Goal: Book appointment/travel/reservation

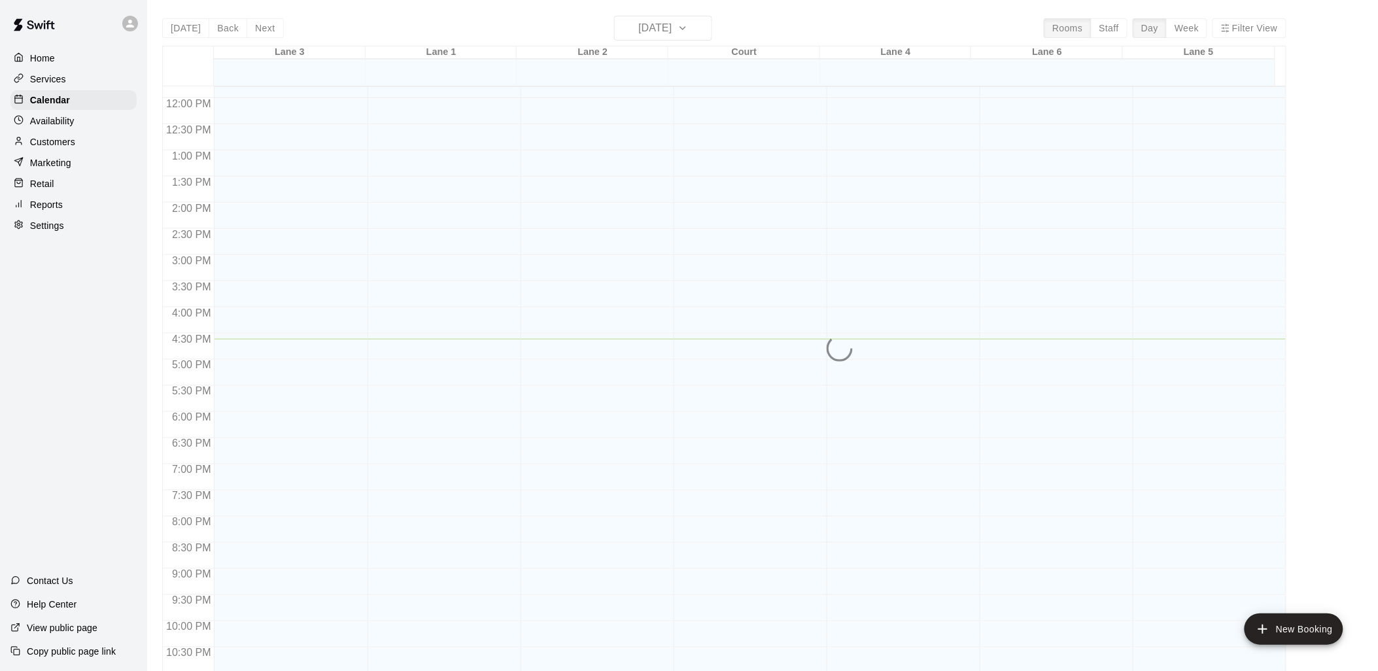
scroll to position [656, 0]
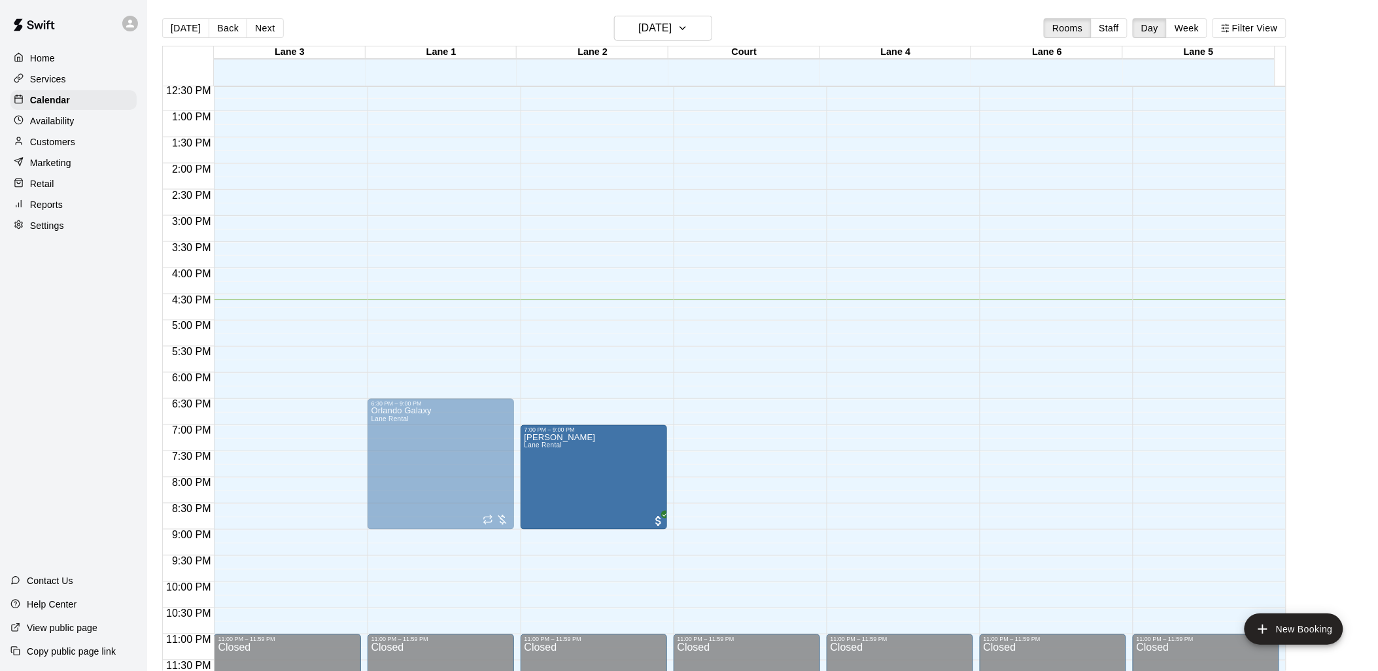
drag, startPoint x: 597, startPoint y: 385, endPoint x: 592, endPoint y: 438, distance: 53.8
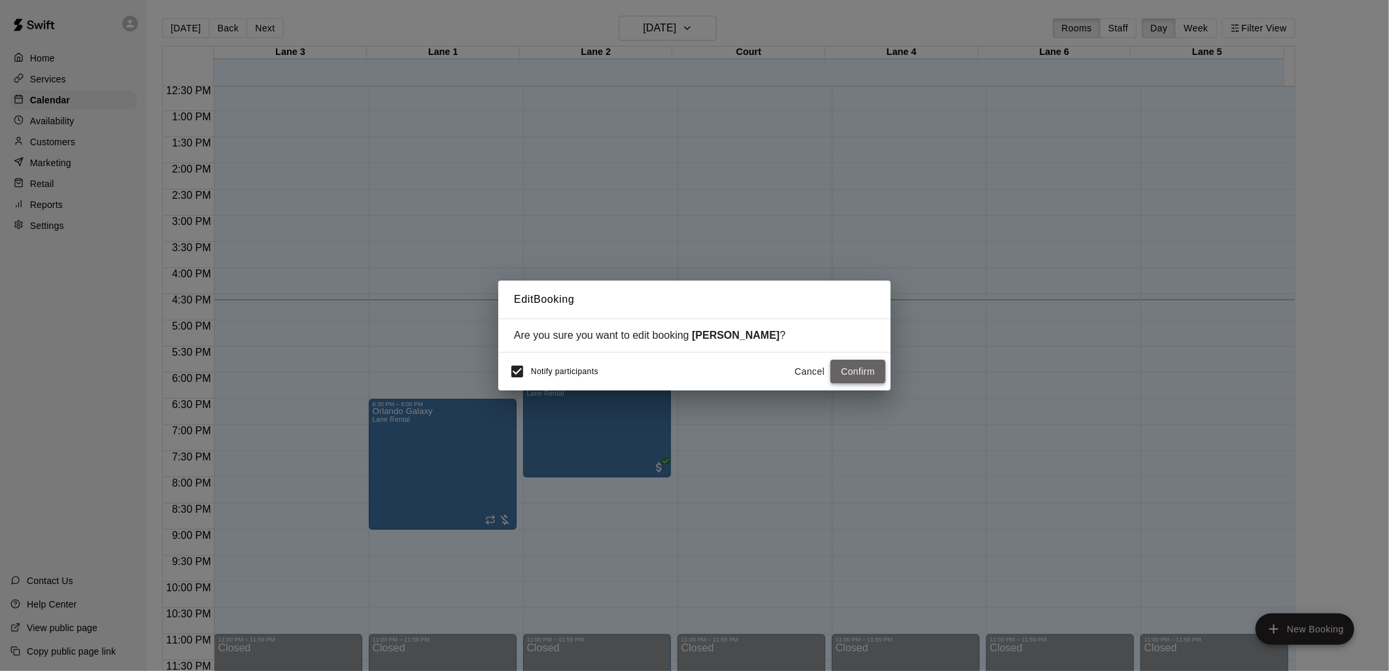
click at [845, 363] on button "Confirm" at bounding box center [858, 372] width 55 height 24
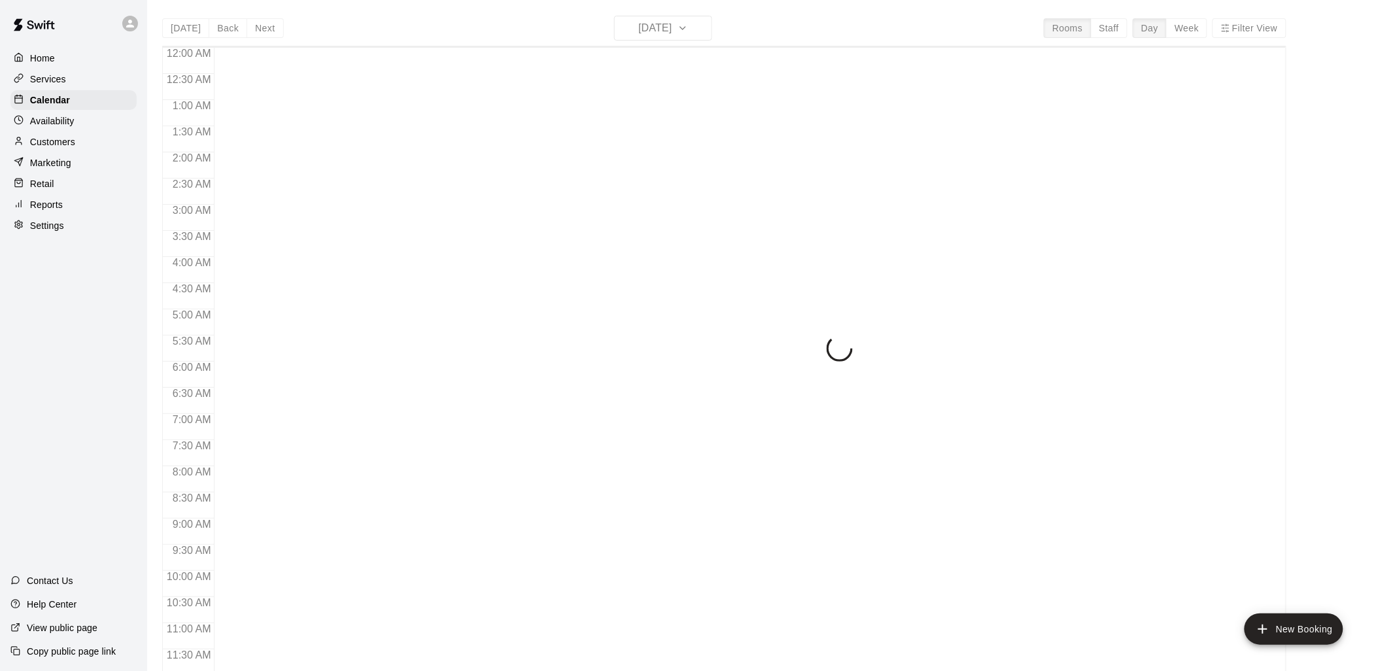
scroll to position [617, 0]
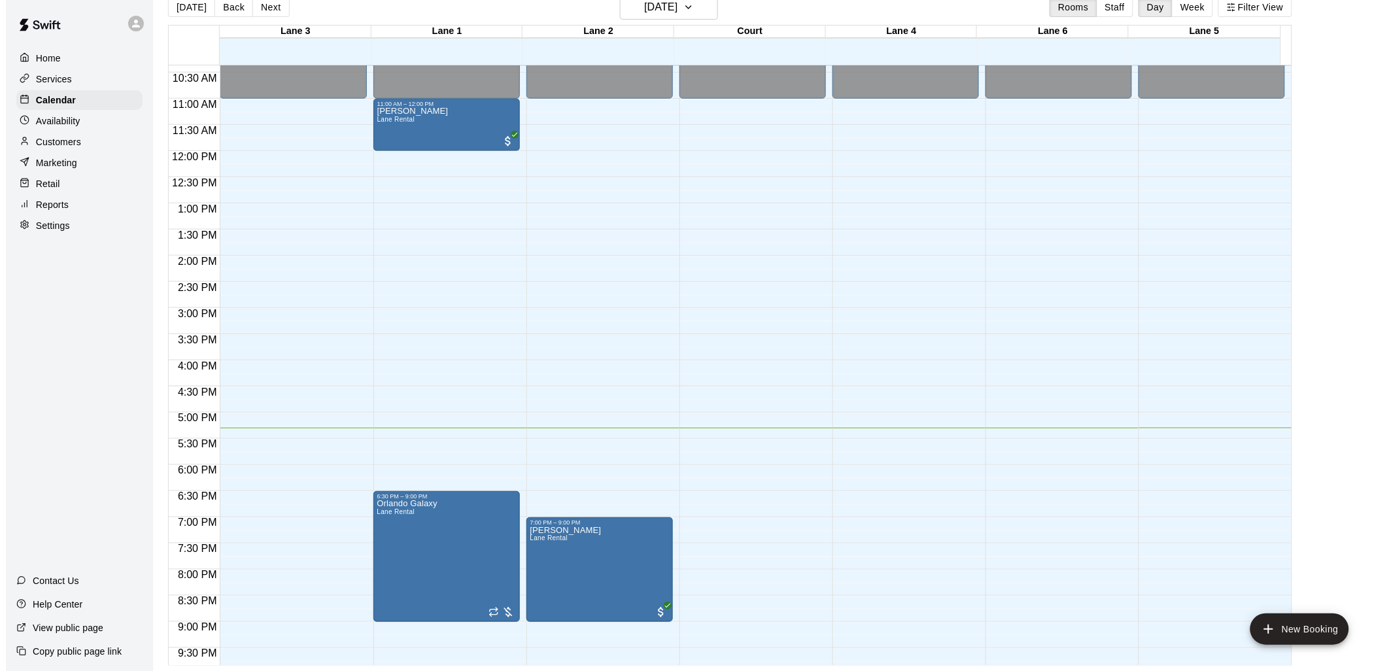
scroll to position [656, 0]
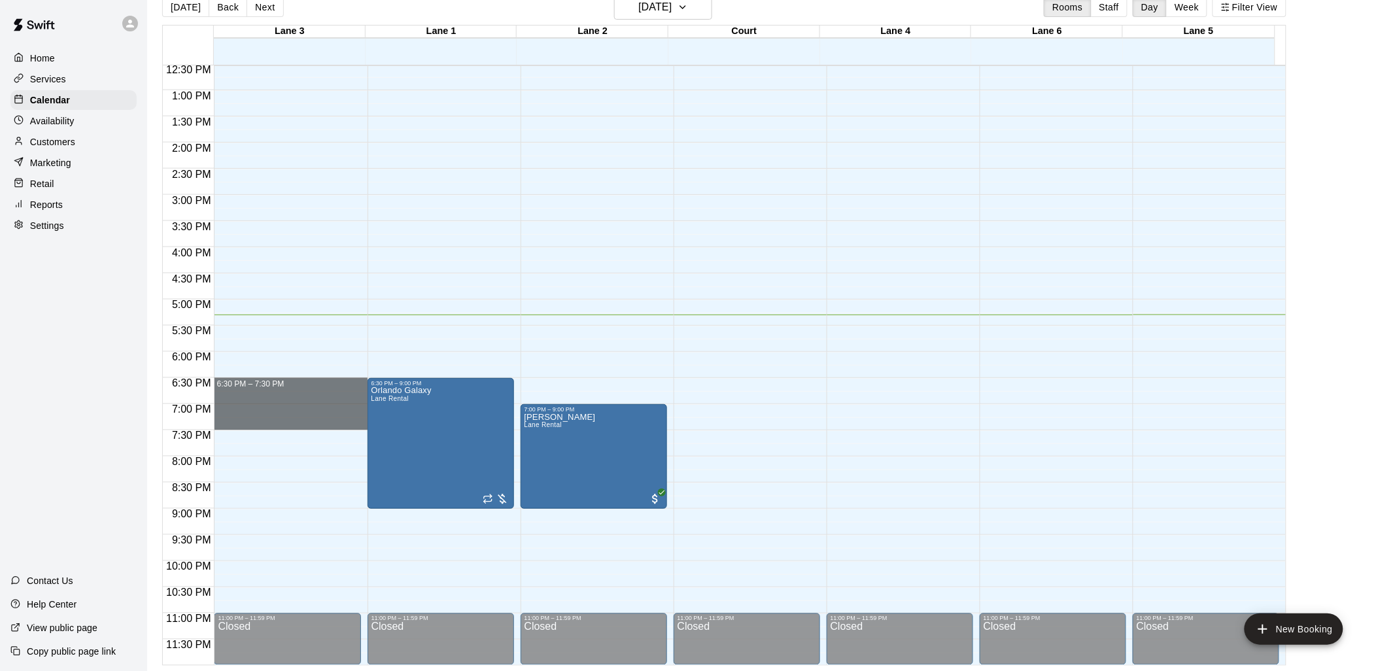
drag, startPoint x: 315, startPoint y: 383, endPoint x: 313, endPoint y: 419, distance: 36.0
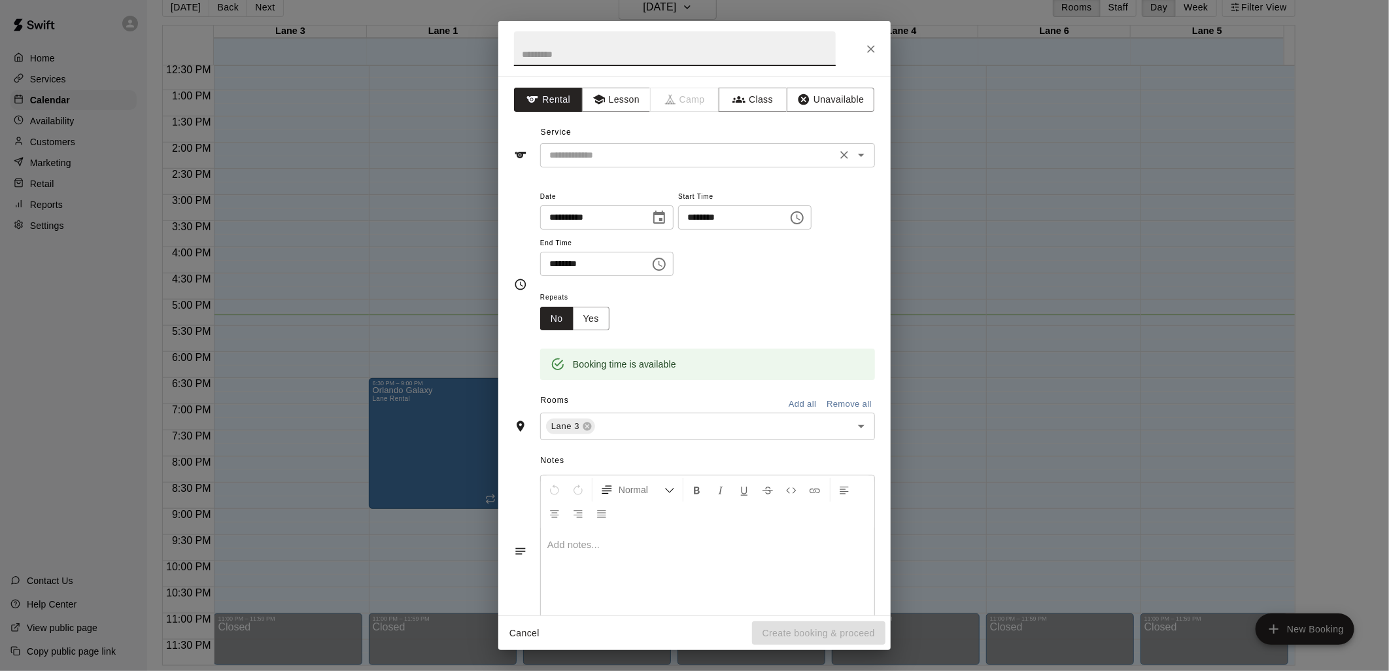
click at [801, 154] on input "text" at bounding box center [688, 155] width 288 height 16
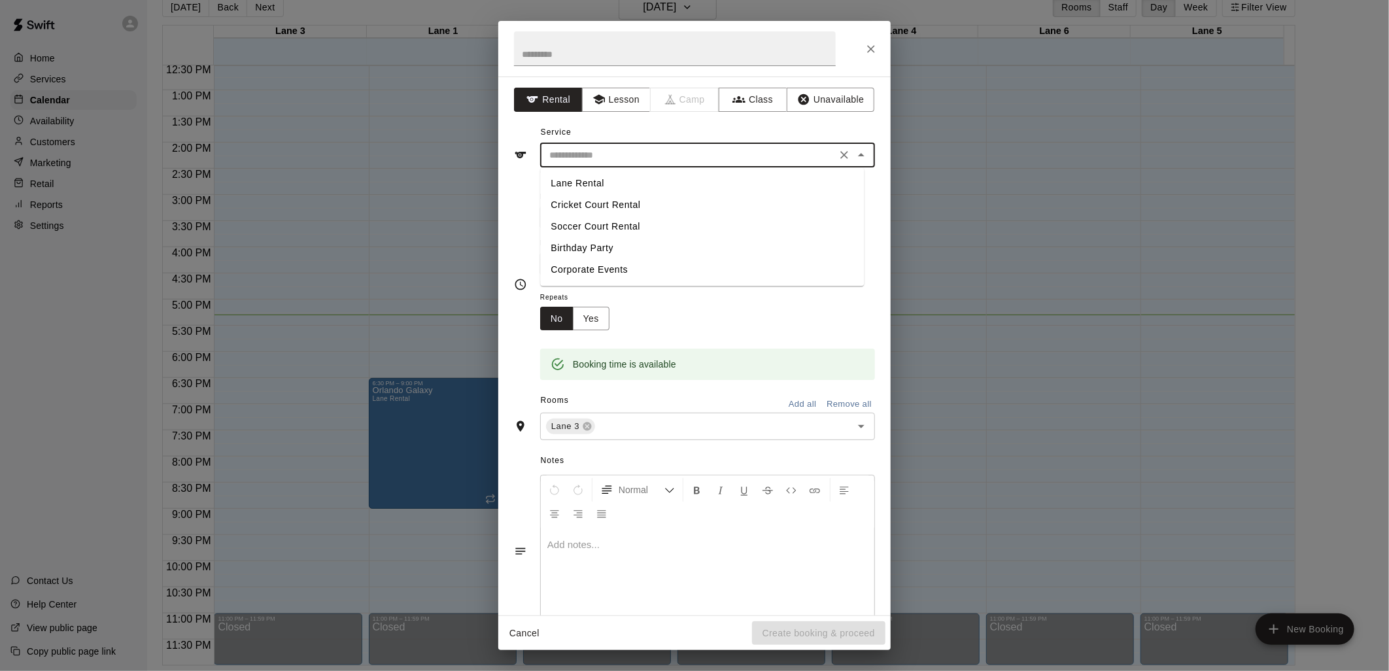
click at [828, 182] on li "Lane Rental" at bounding box center [702, 184] width 324 height 22
type input "**********"
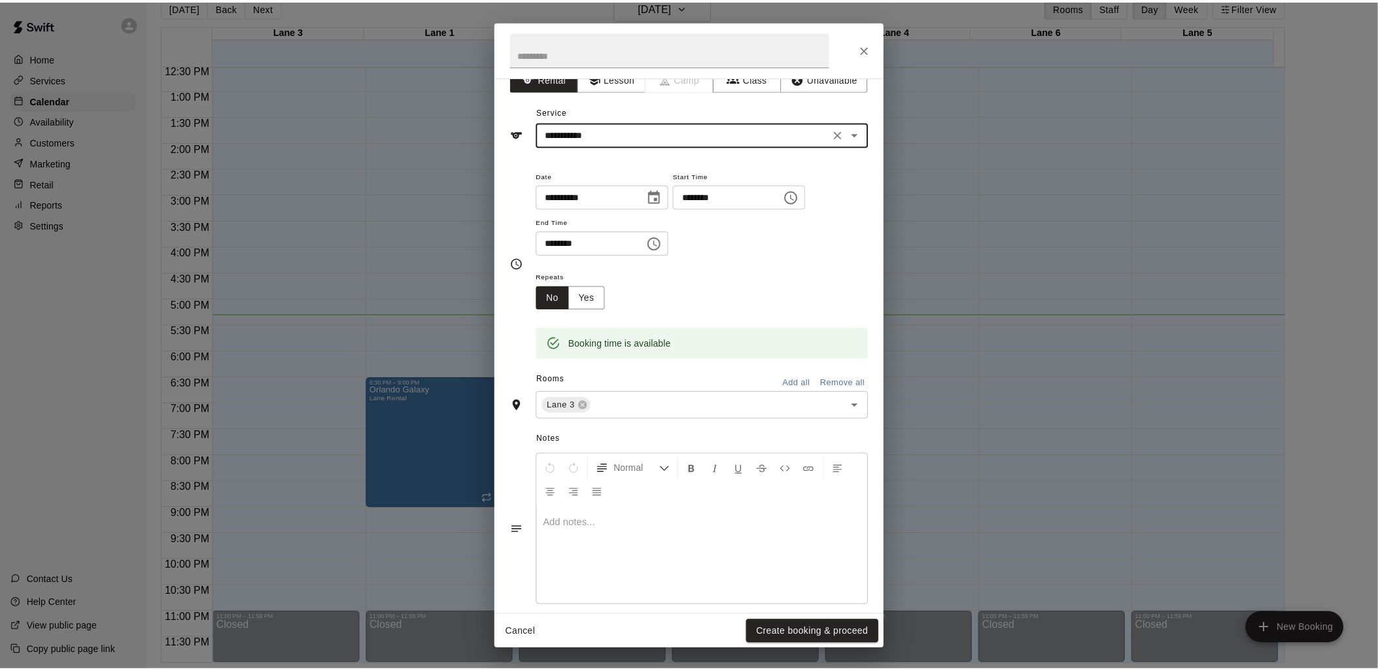
scroll to position [36, 0]
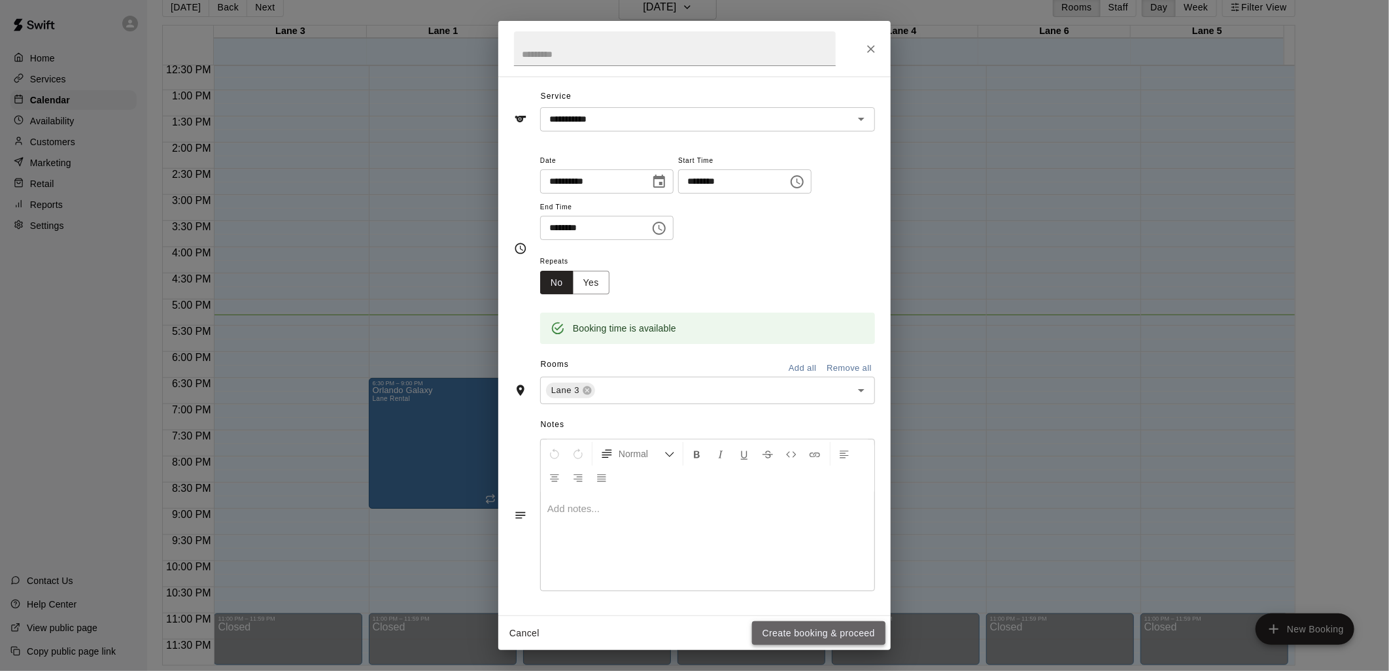
click at [808, 634] on button "Create booking & proceed" at bounding box center [818, 633] width 133 height 24
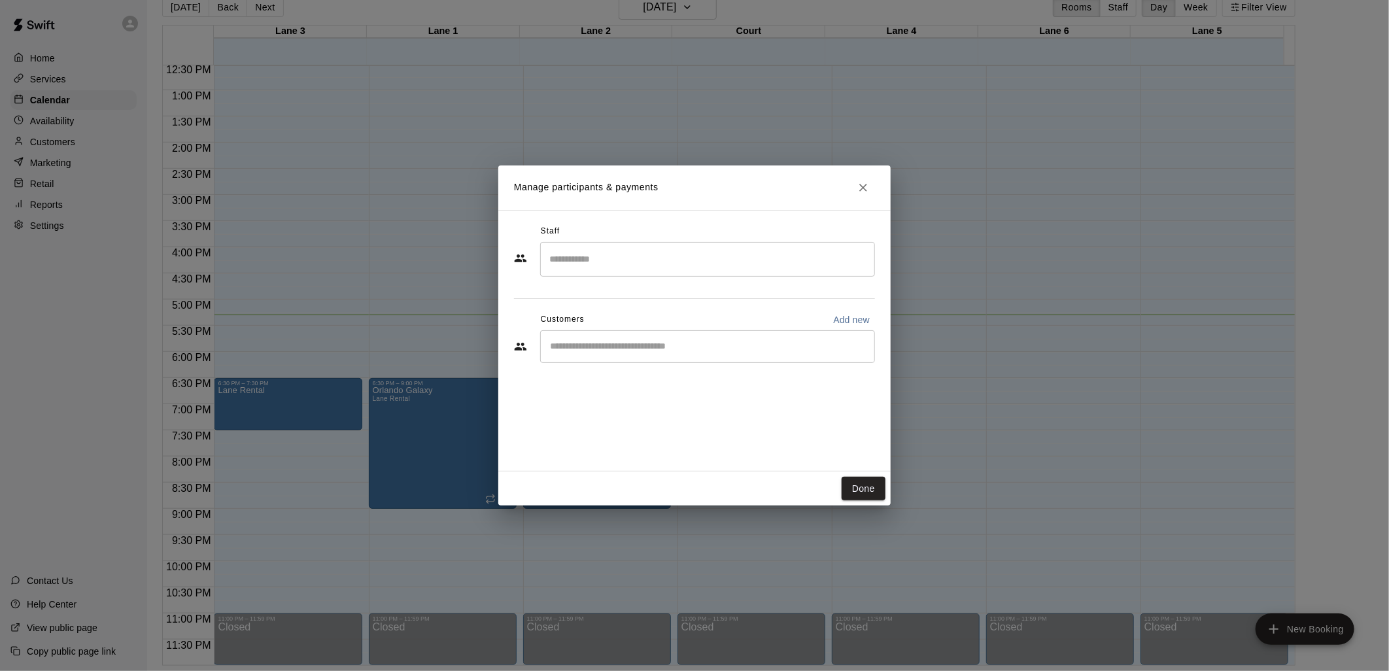
click at [648, 351] on input "Start typing to search customers..." at bounding box center [707, 346] width 323 height 13
type input "***"
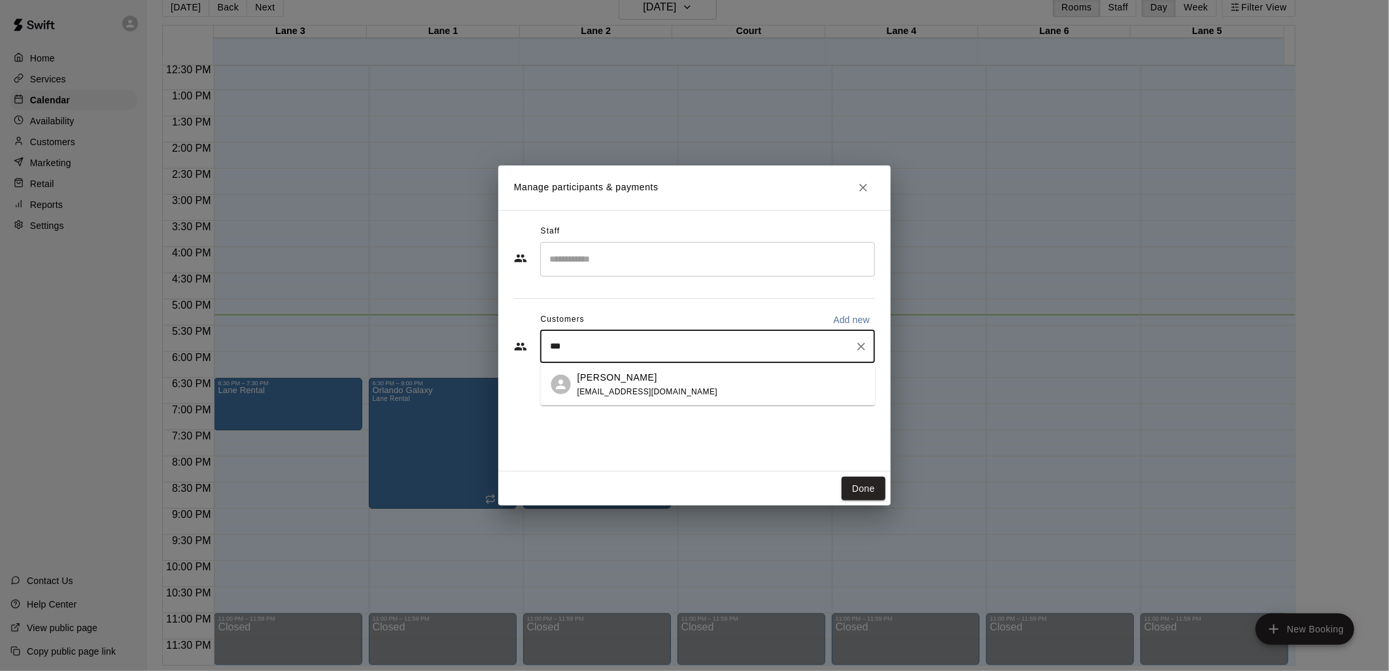
click at [863, 343] on icon "Clear" at bounding box center [861, 346] width 13 height 13
click at [865, 180] on button "Close" at bounding box center [864, 188] width 24 height 24
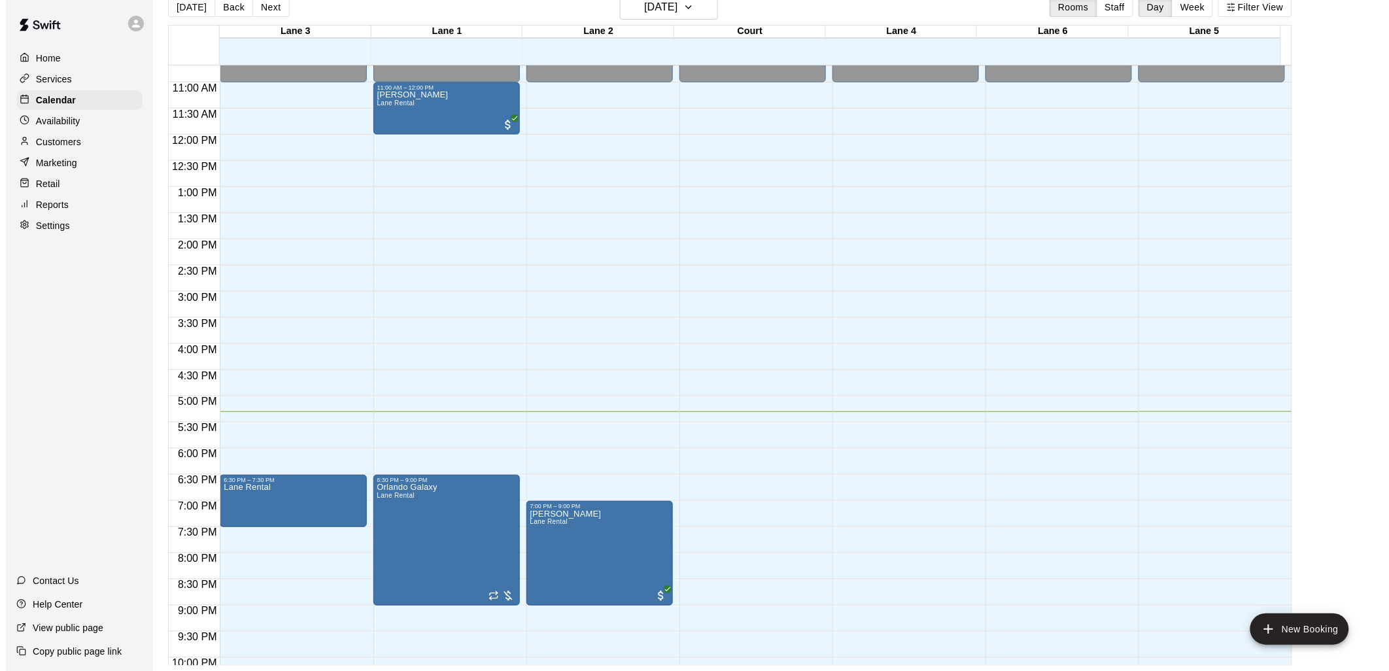
scroll to position [583, 0]
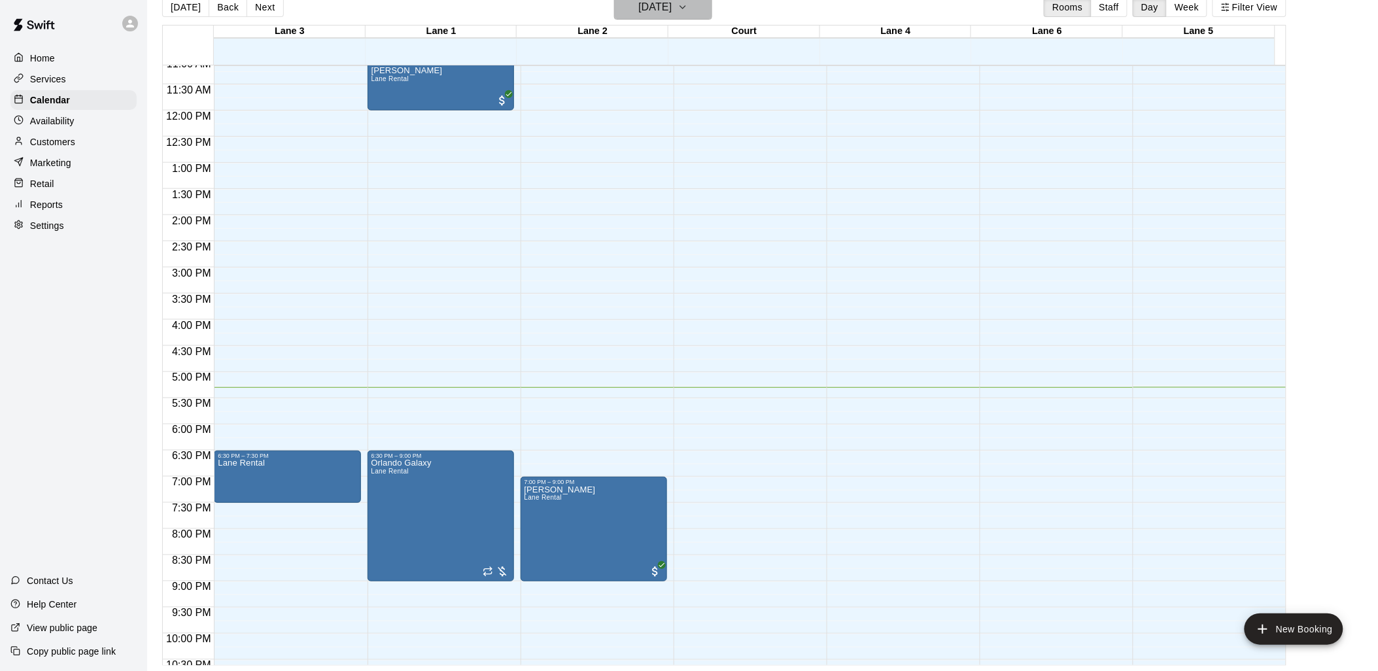
click at [688, 9] on icon "button" at bounding box center [683, 7] width 10 height 16
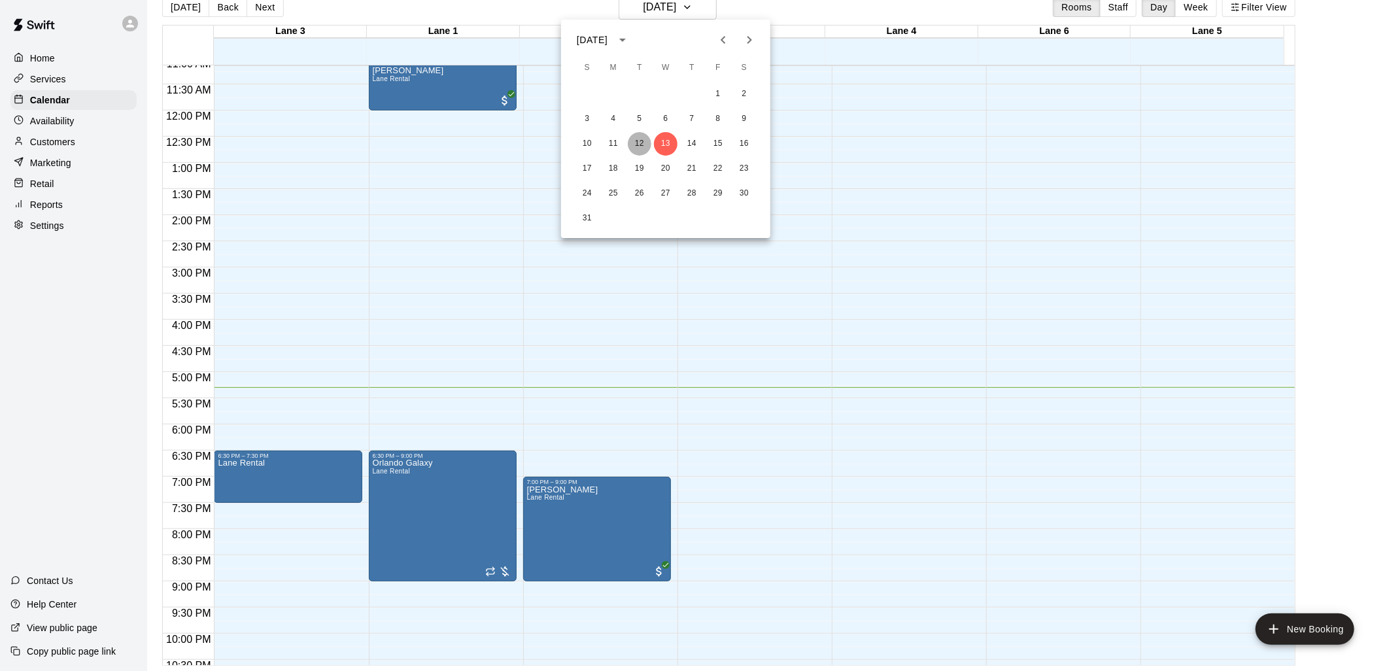
click at [642, 145] on button "12" at bounding box center [640, 144] width 24 height 24
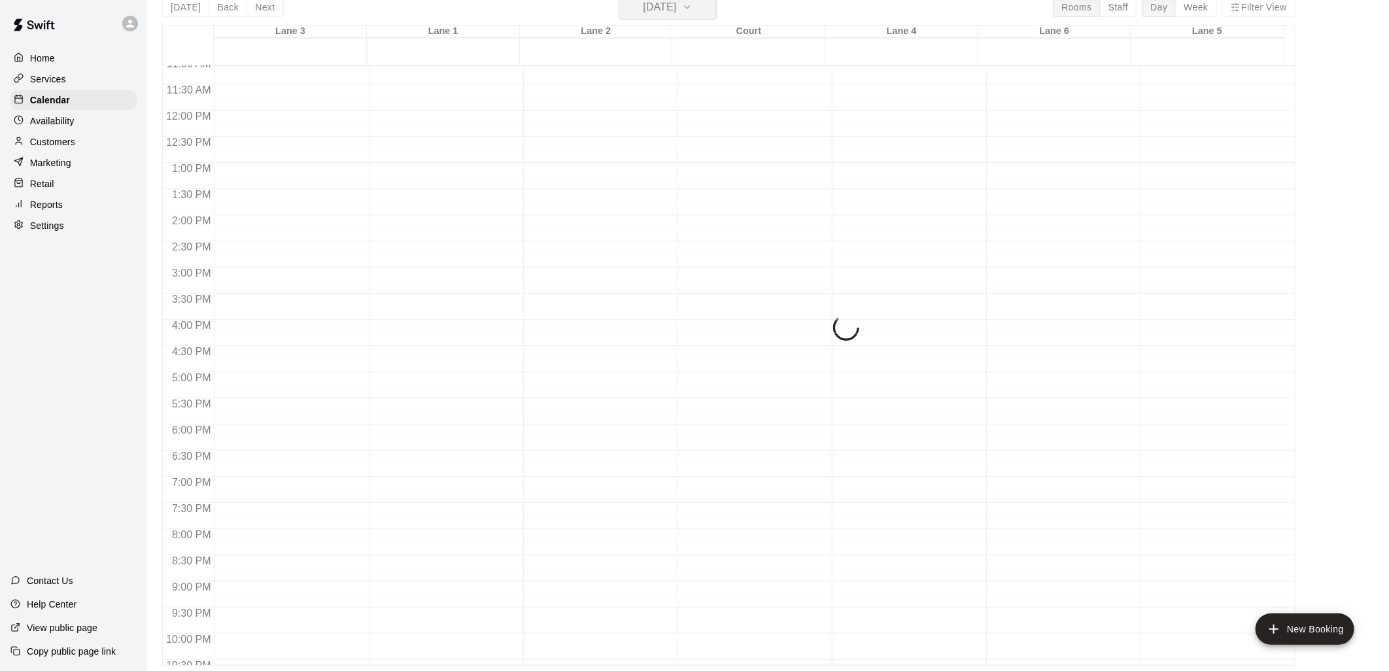
scroll to position [16, 0]
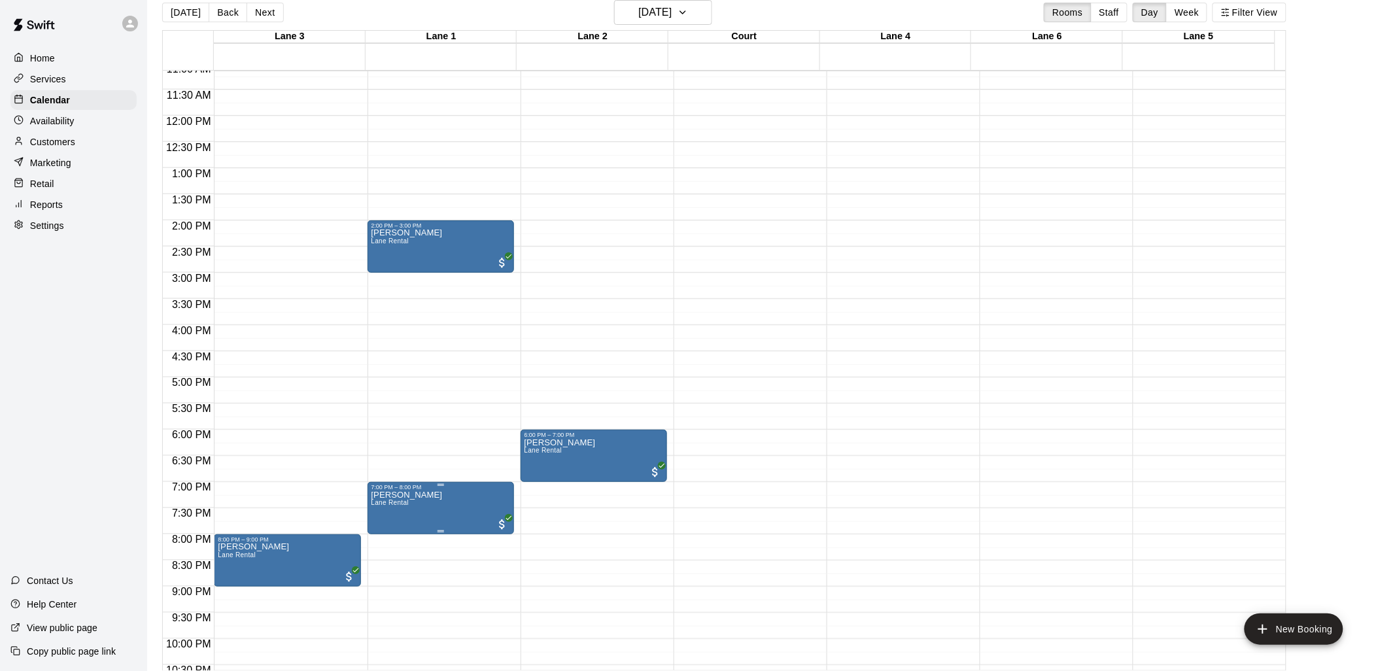
click at [375, 495] on p "Sohail" at bounding box center [407, 495] width 71 height 0
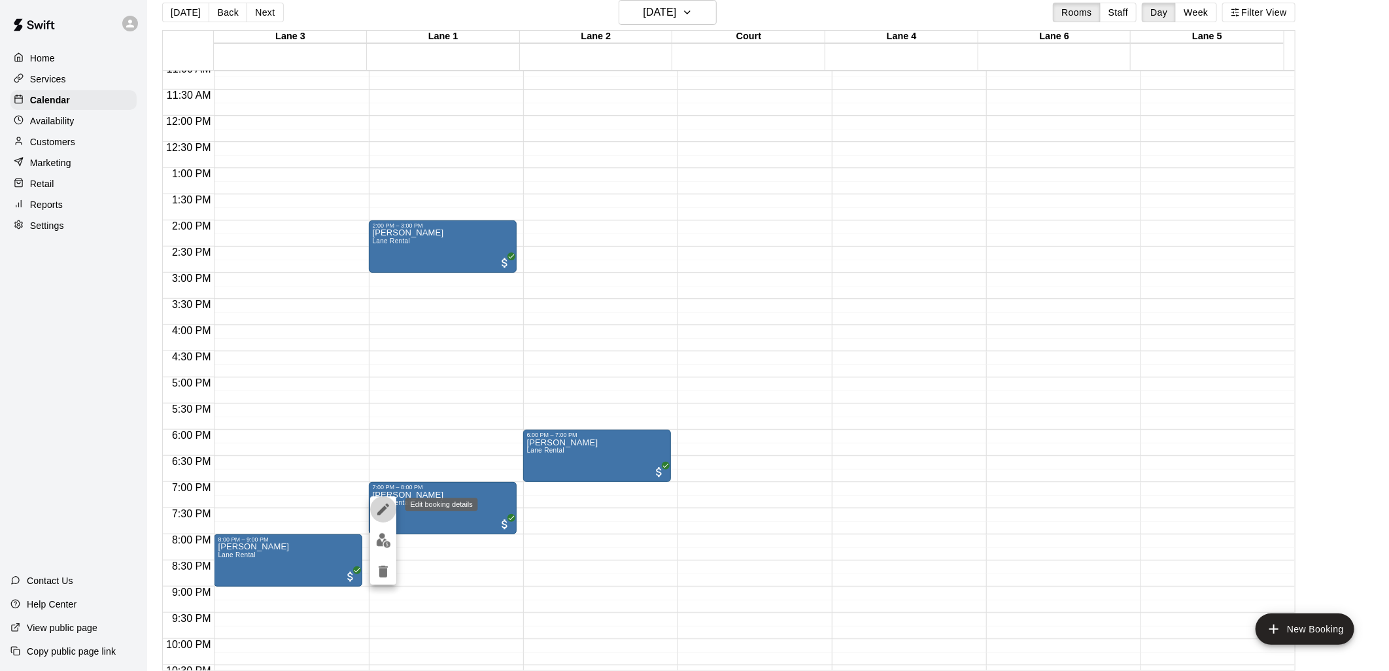
click at [384, 504] on icon "edit" at bounding box center [383, 510] width 16 height 16
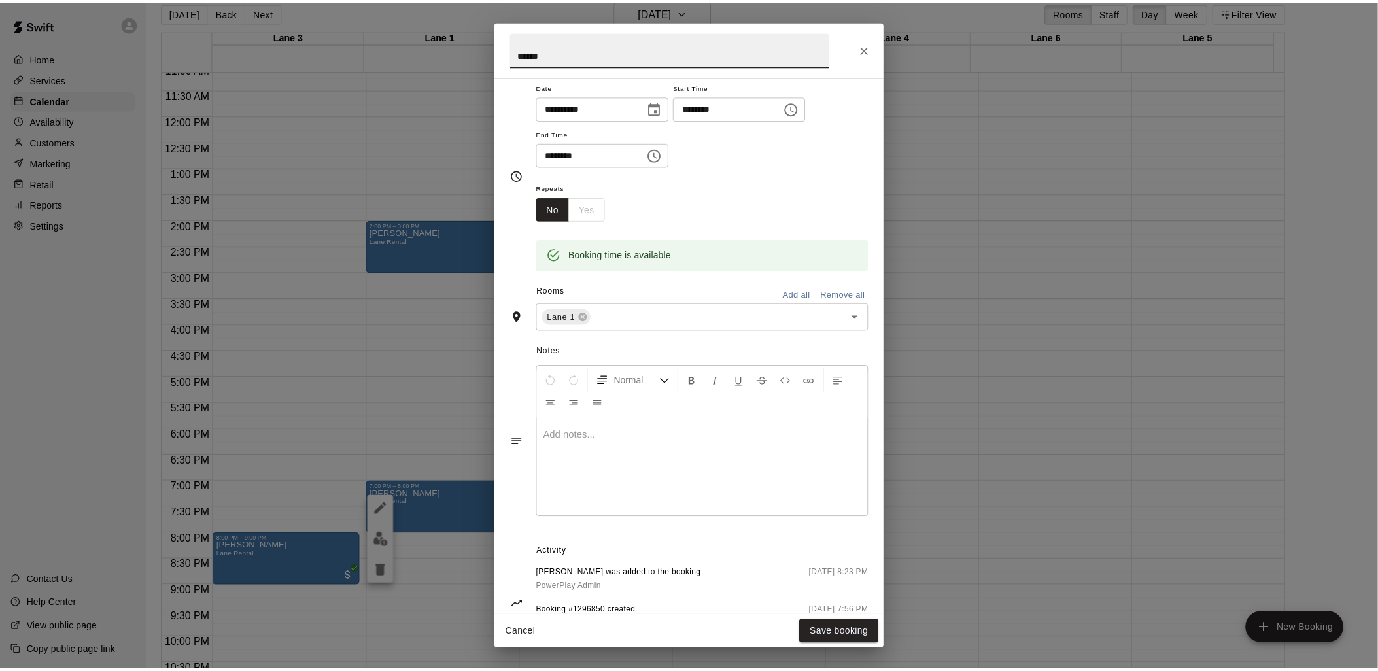
scroll to position [0, 0]
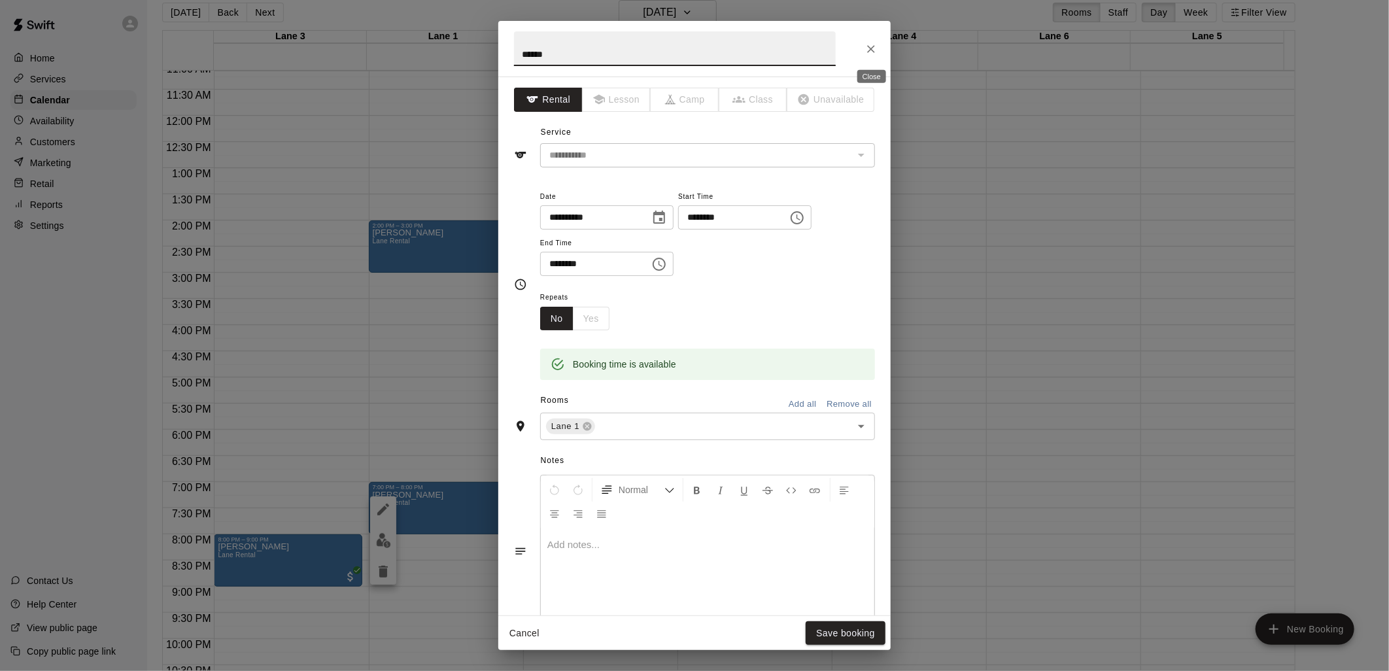
click at [871, 54] on icon "Close" at bounding box center [871, 49] width 13 height 13
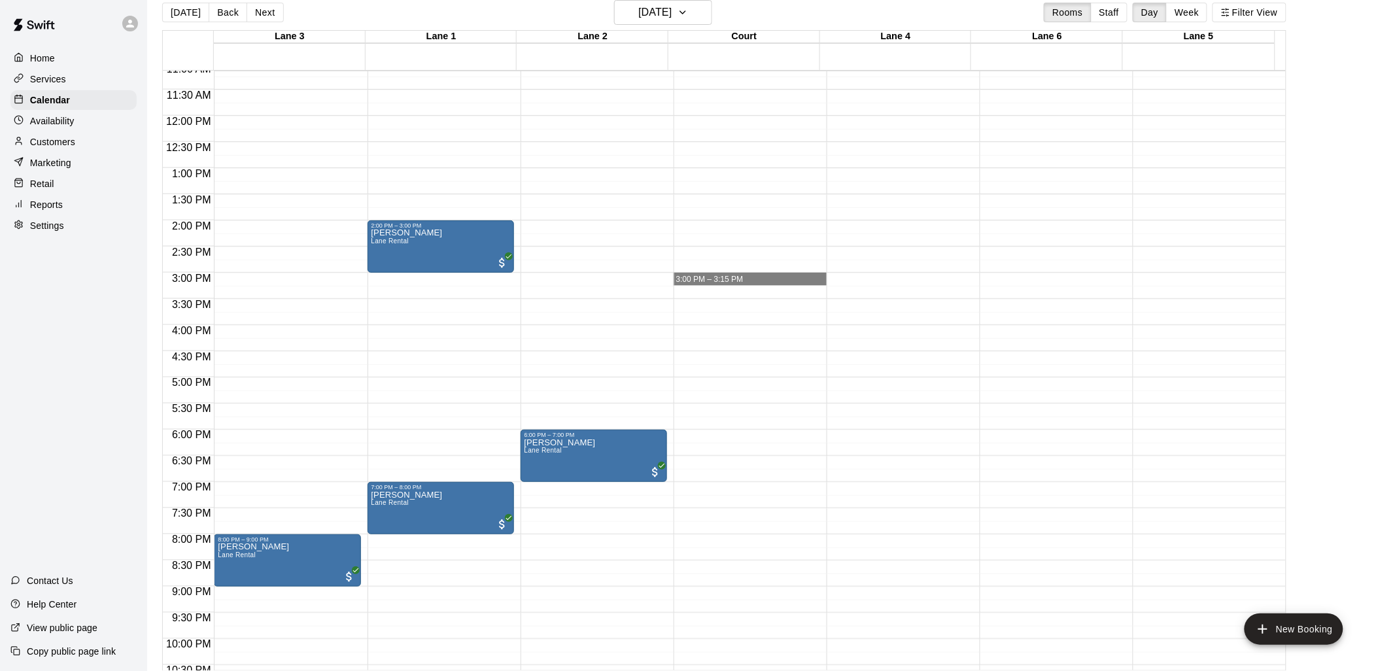
drag, startPoint x: 721, startPoint y: 275, endPoint x: 710, endPoint y: 280, distance: 12.3
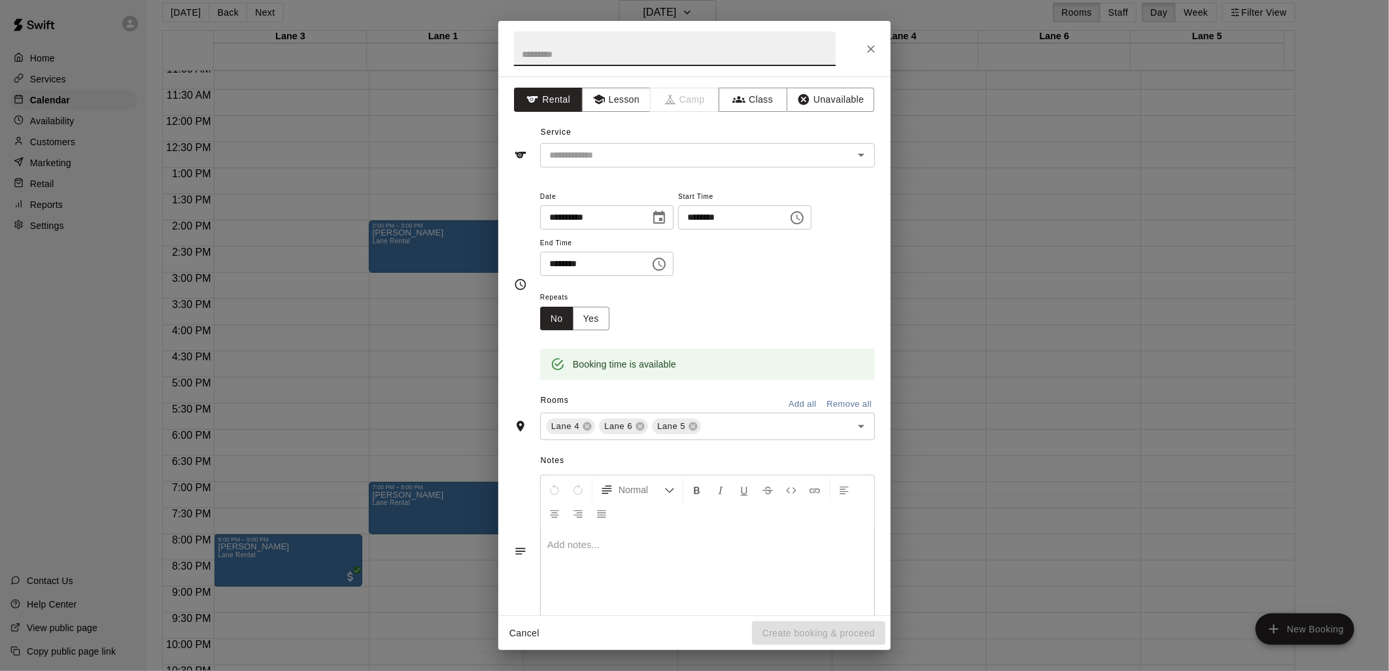
click at [865, 47] on icon "Close" at bounding box center [871, 49] width 13 height 13
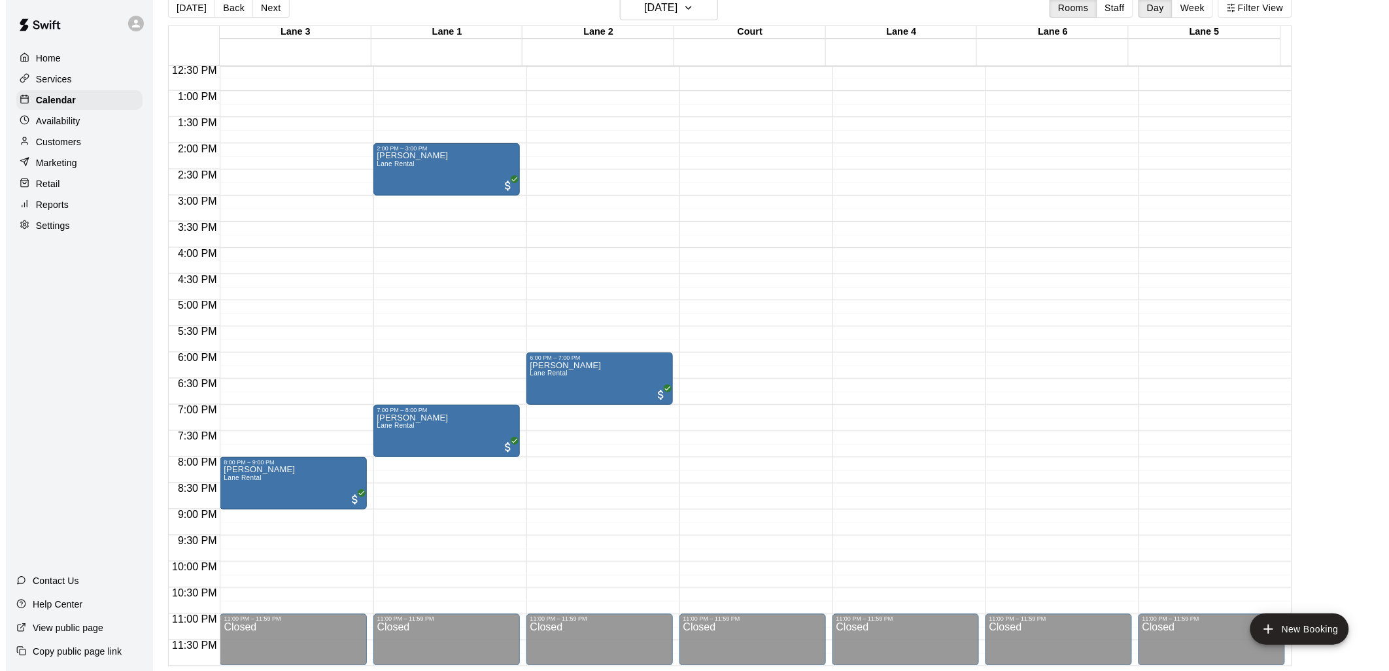
scroll to position [21, 0]
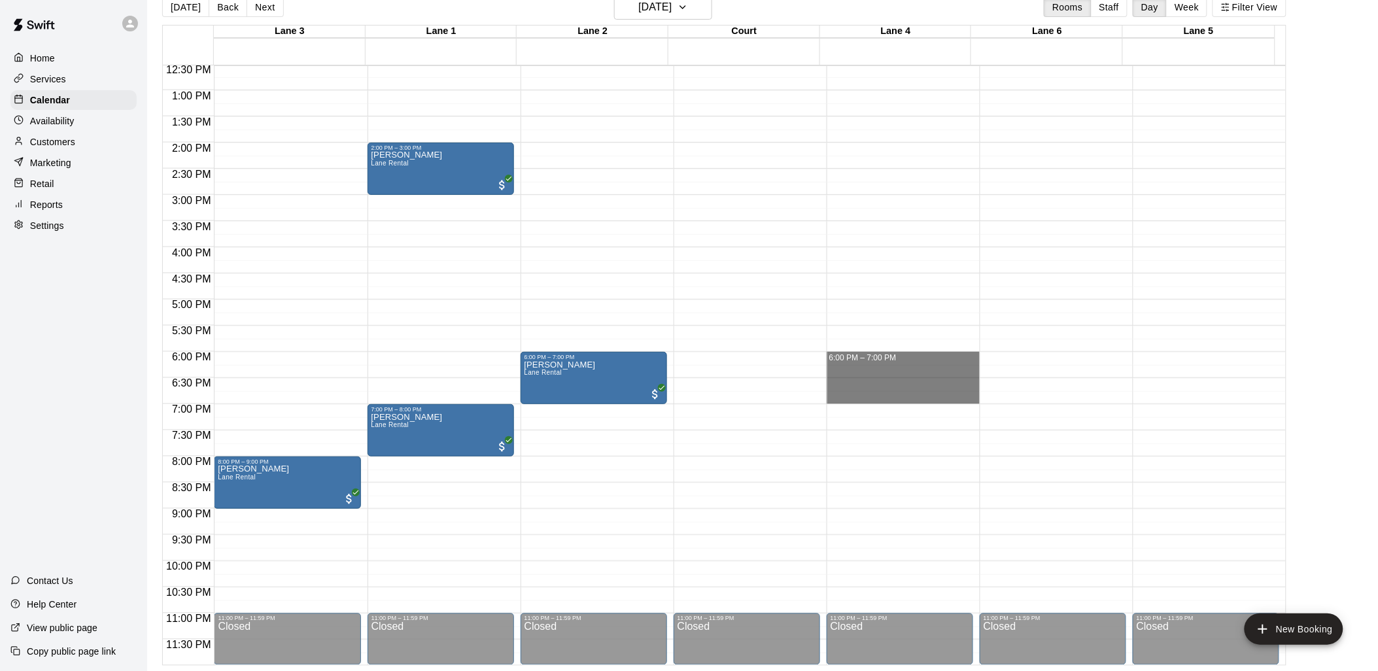
drag, startPoint x: 970, startPoint y: 356, endPoint x: 982, endPoint y: 394, distance: 40.5
click at [982, 394] on div "12:00 AM 12:30 AM 1:00 AM 1:30 AM 2:00 AM 2:30 AM 3:00 AM 3:30 AM 4:00 AM 4:30 …" at bounding box center [724, 365] width 1123 height 600
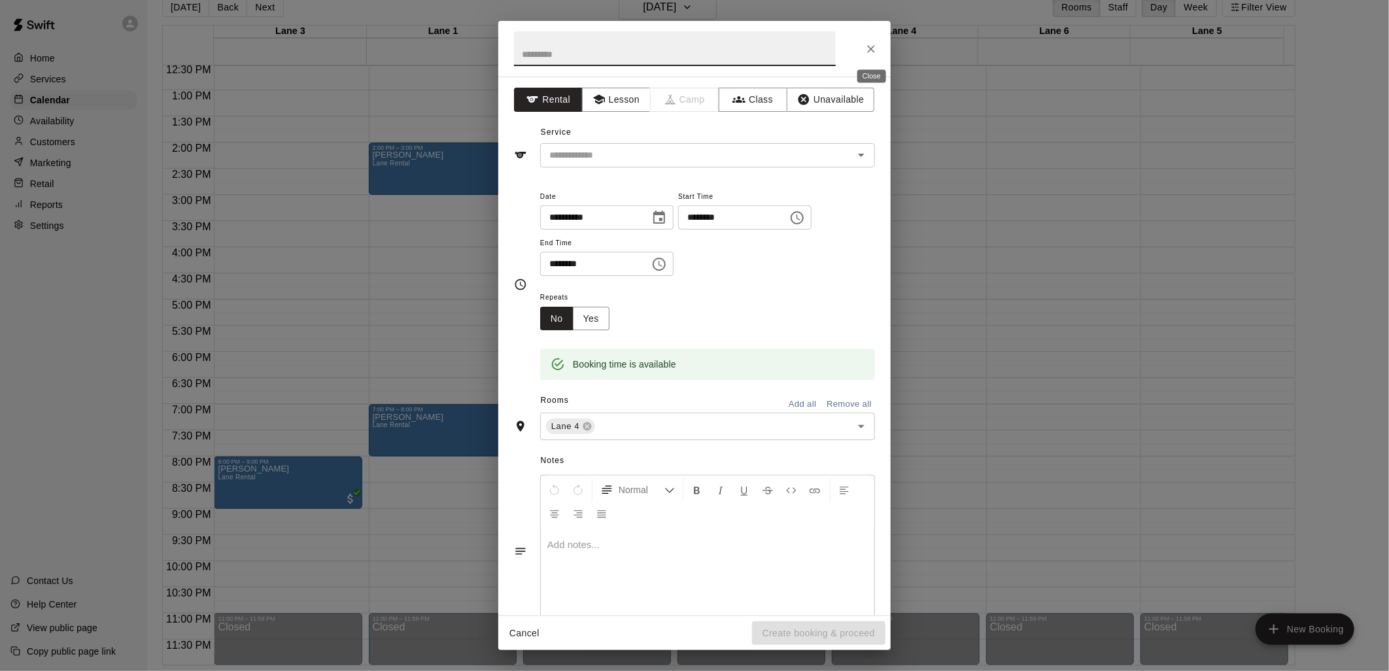
click at [869, 54] on icon "Close" at bounding box center [871, 49] width 13 height 13
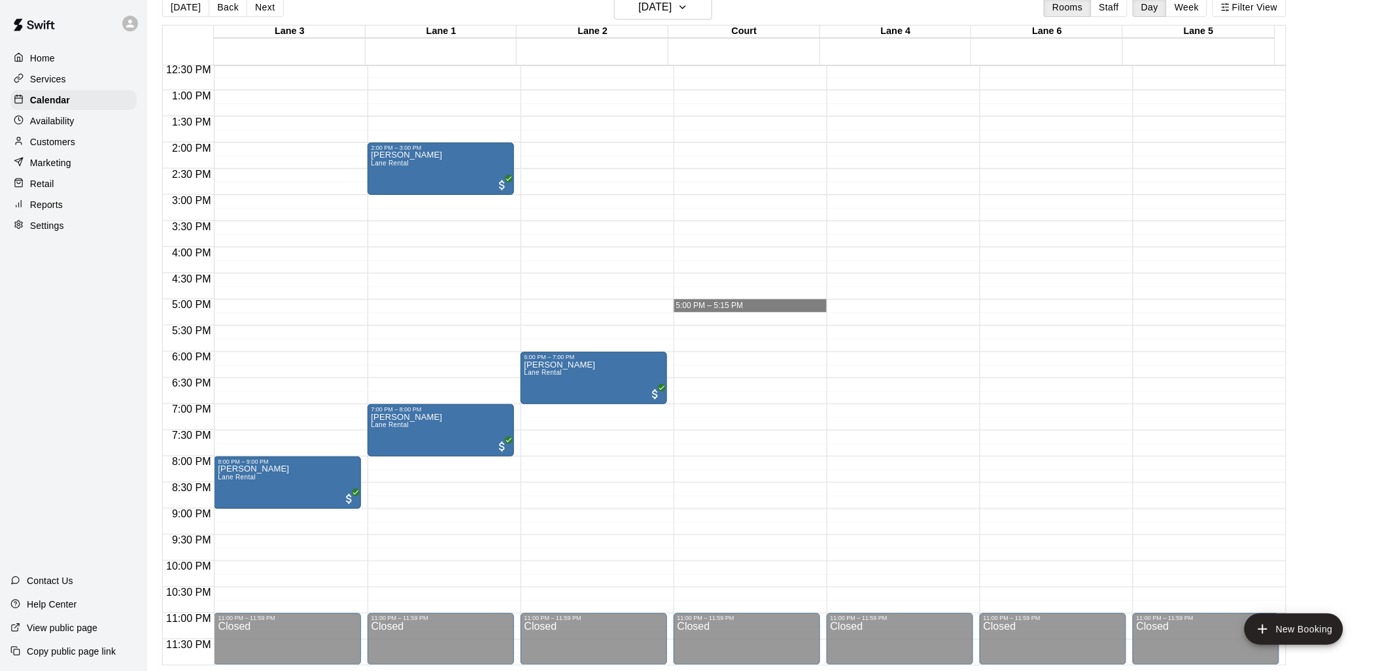
drag, startPoint x: 776, startPoint y: 303, endPoint x: 763, endPoint y: 308, distance: 14.1
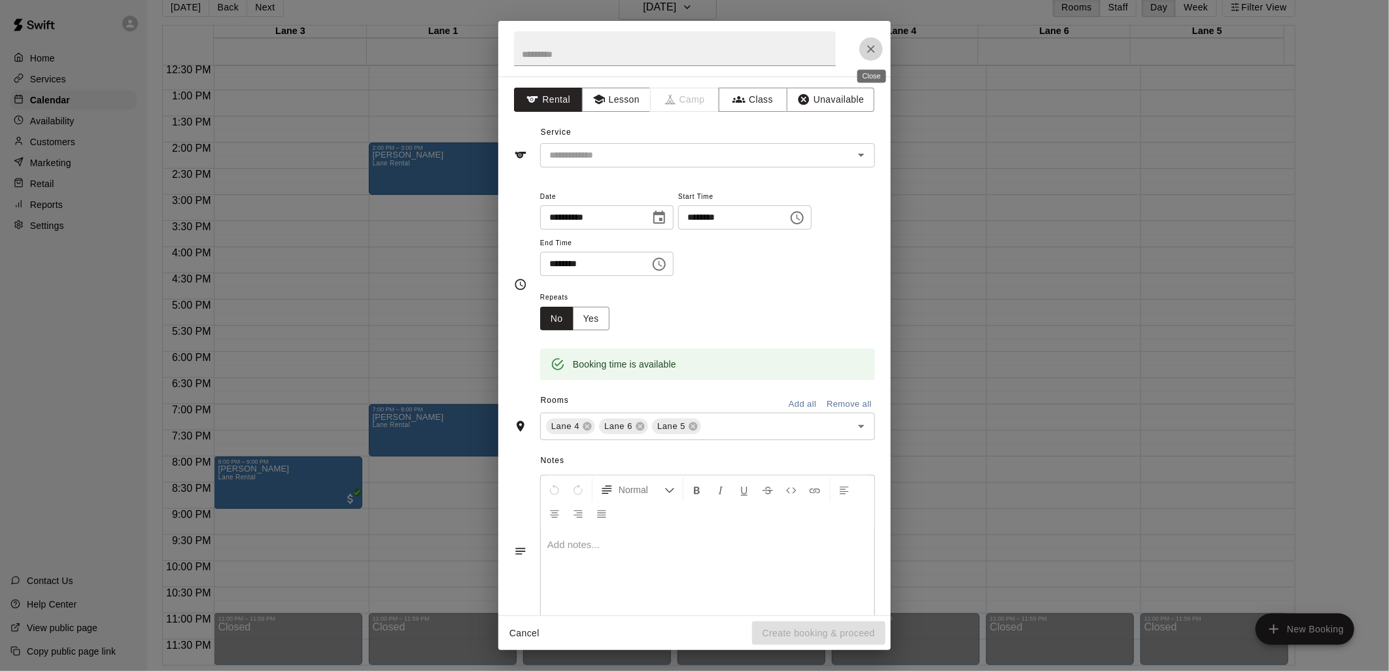
click at [875, 52] on icon "Close" at bounding box center [871, 49] width 13 height 13
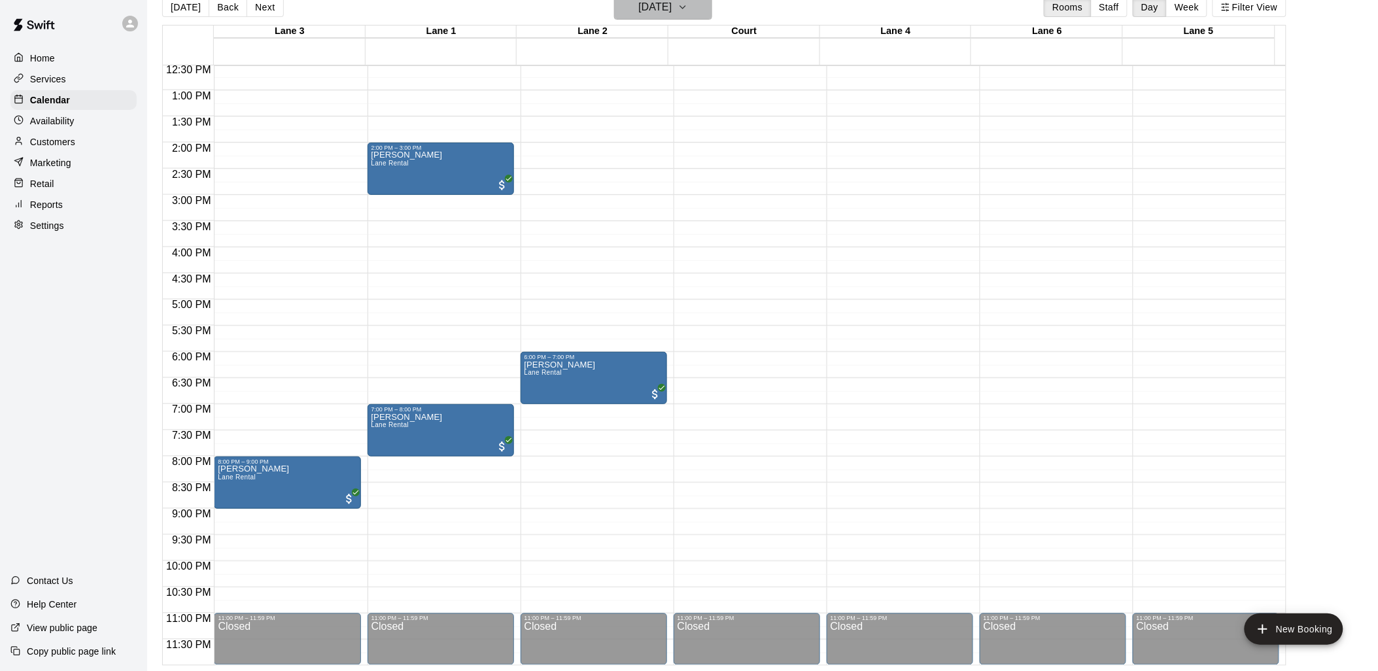
click at [688, 8] on icon "button" at bounding box center [683, 7] width 10 height 16
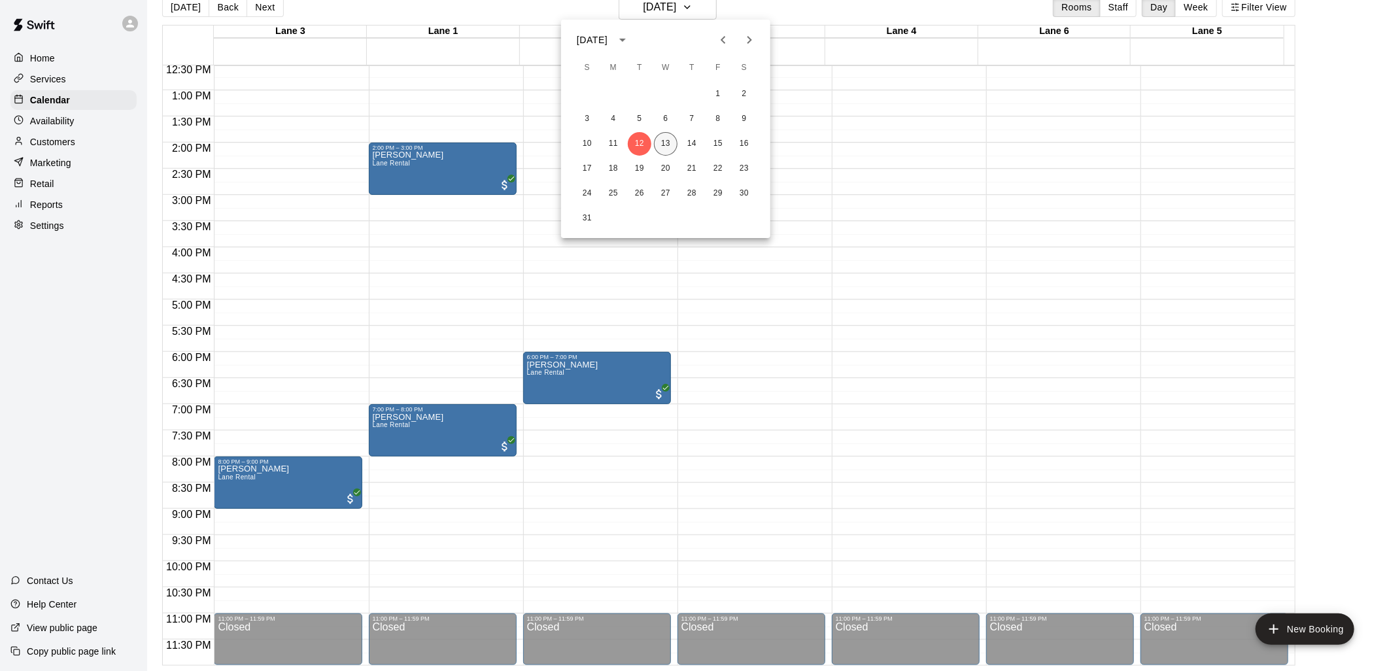
click at [668, 145] on button "13" at bounding box center [666, 144] width 24 height 24
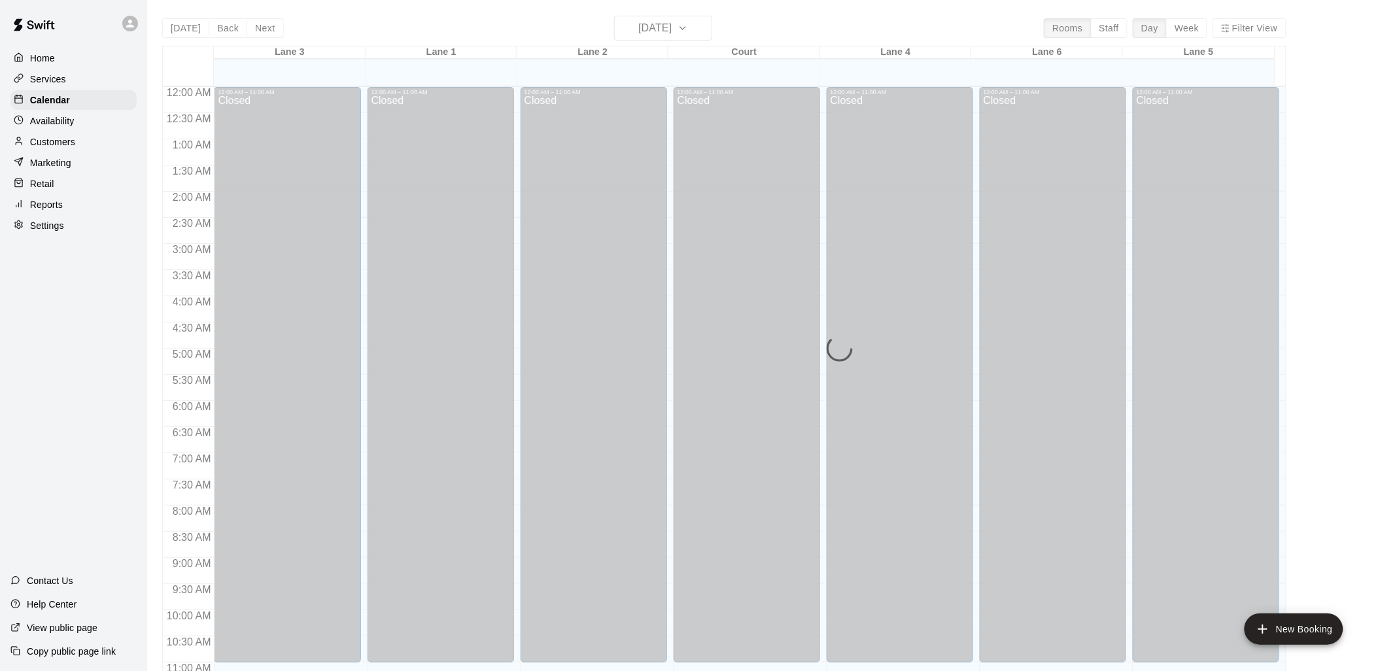
scroll to position [617, 0]
